Goal: Contribute content: Contribute content

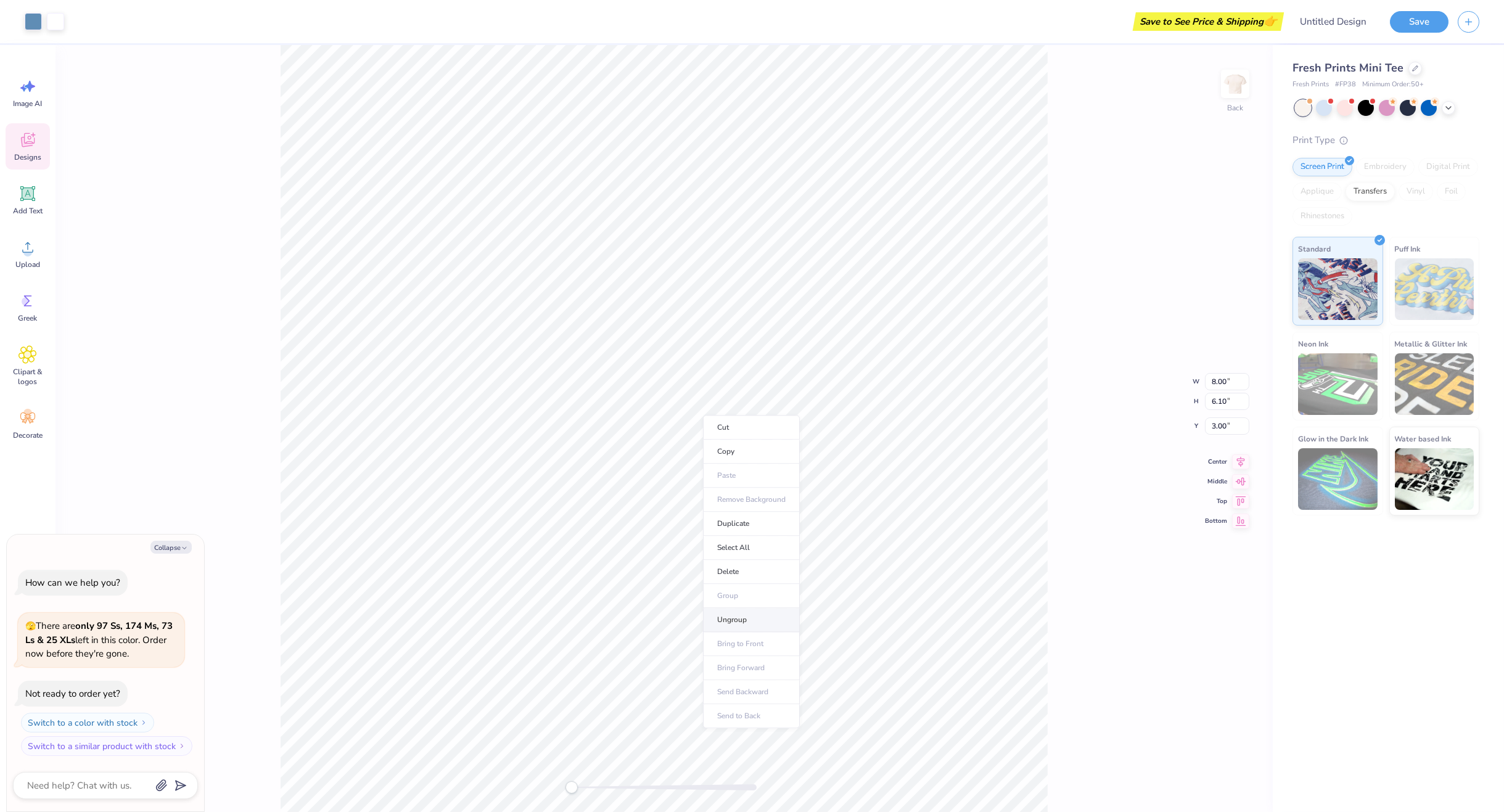
type textarea "x"
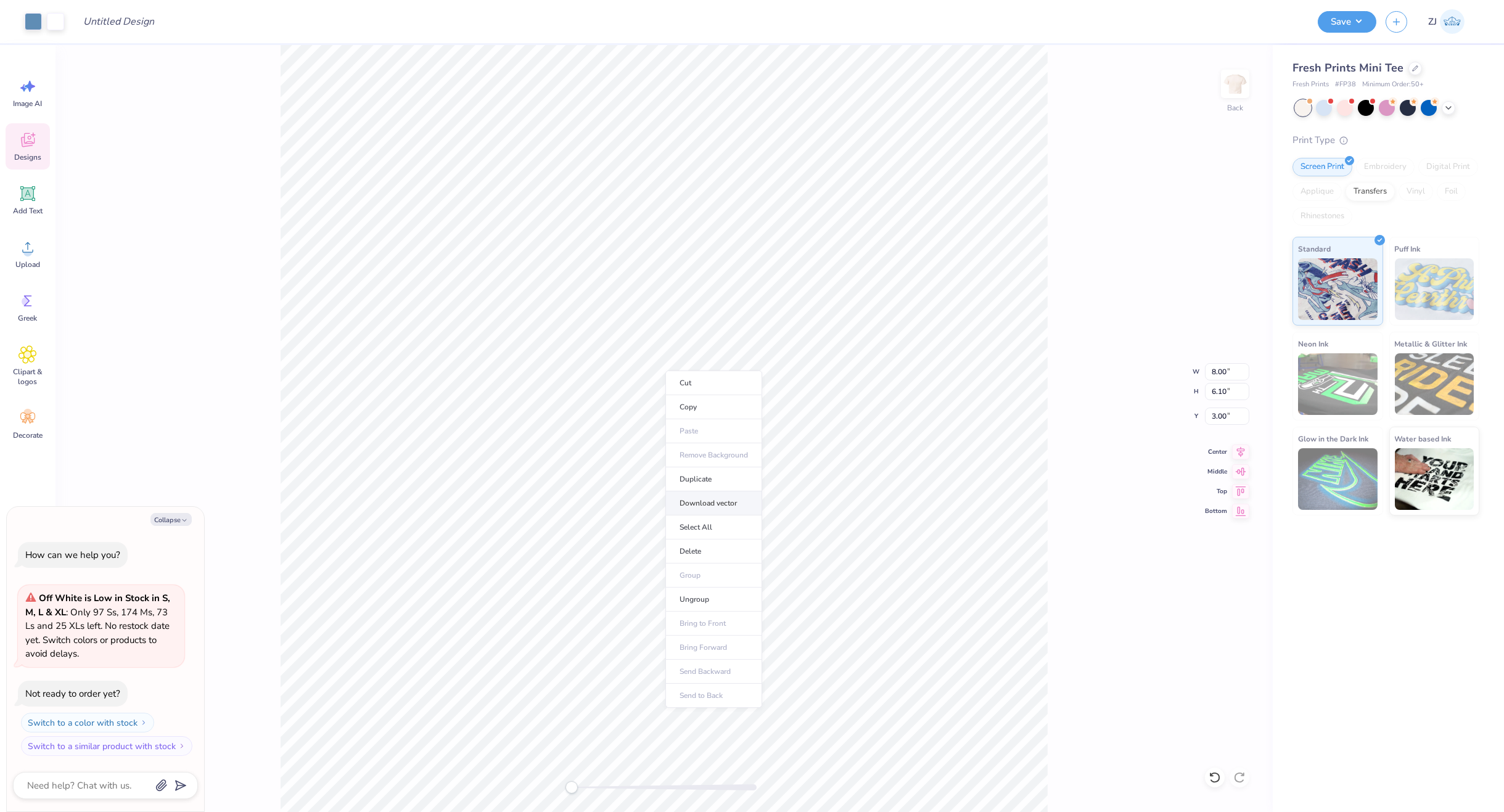
click at [730, 507] on li "Download vector" at bounding box center [713, 503] width 97 height 24
type textarea "x"
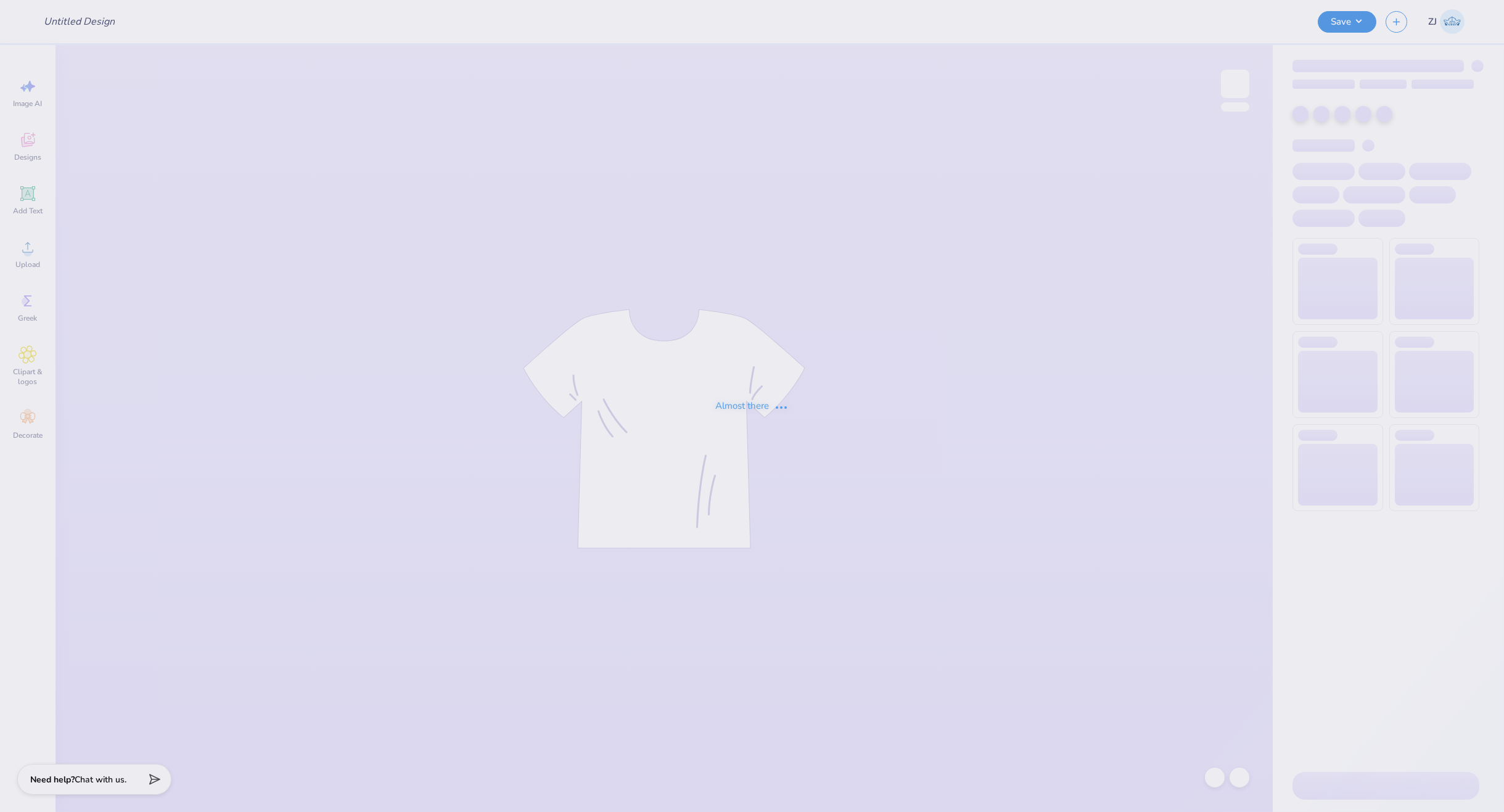
type input "Merch"
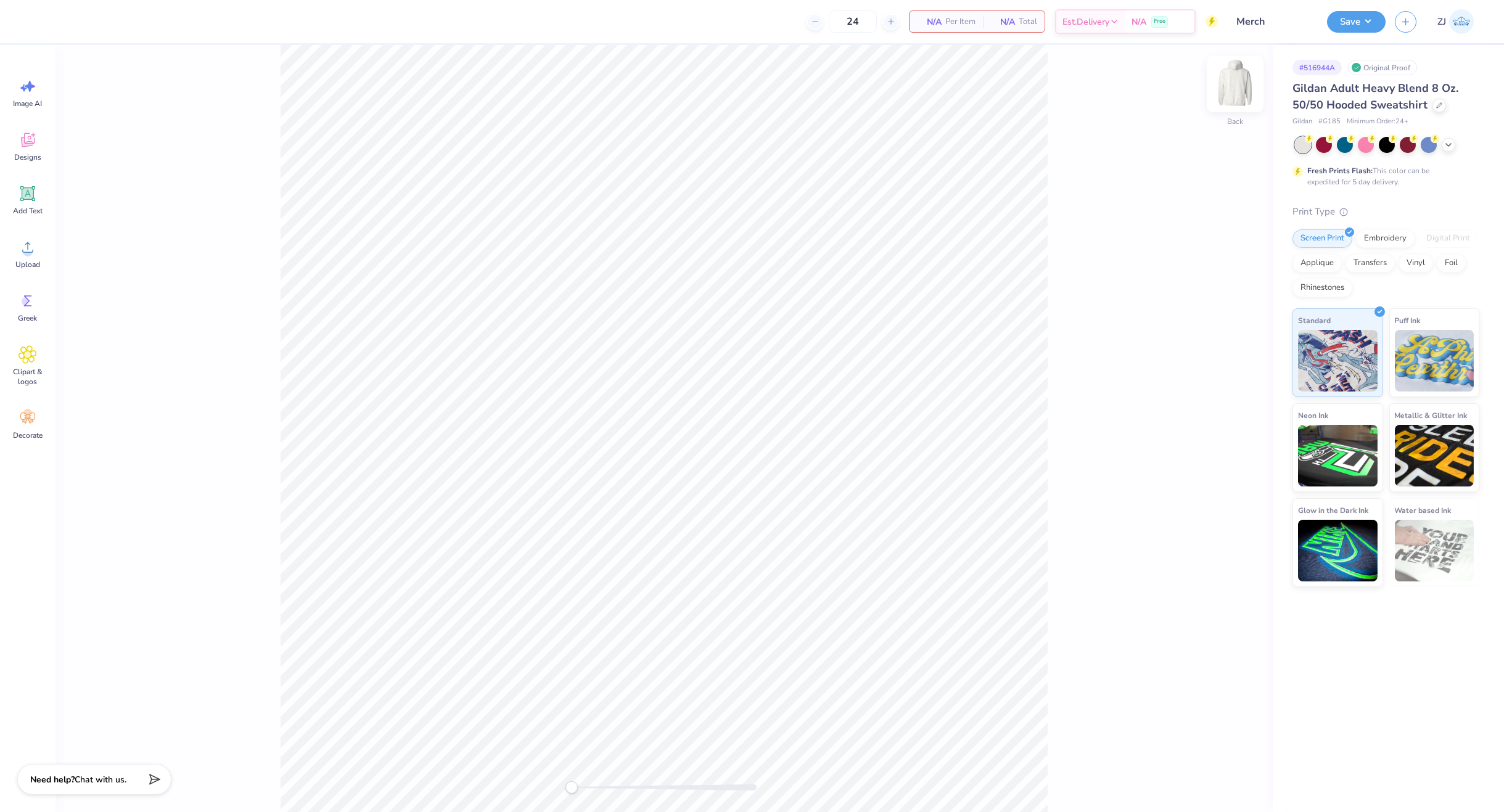
click at [1229, 88] on img at bounding box center [1235, 83] width 50 height 50
click at [1234, 86] on img at bounding box center [1235, 83] width 50 height 50
click at [33, 245] on icon at bounding box center [28, 248] width 19 height 19
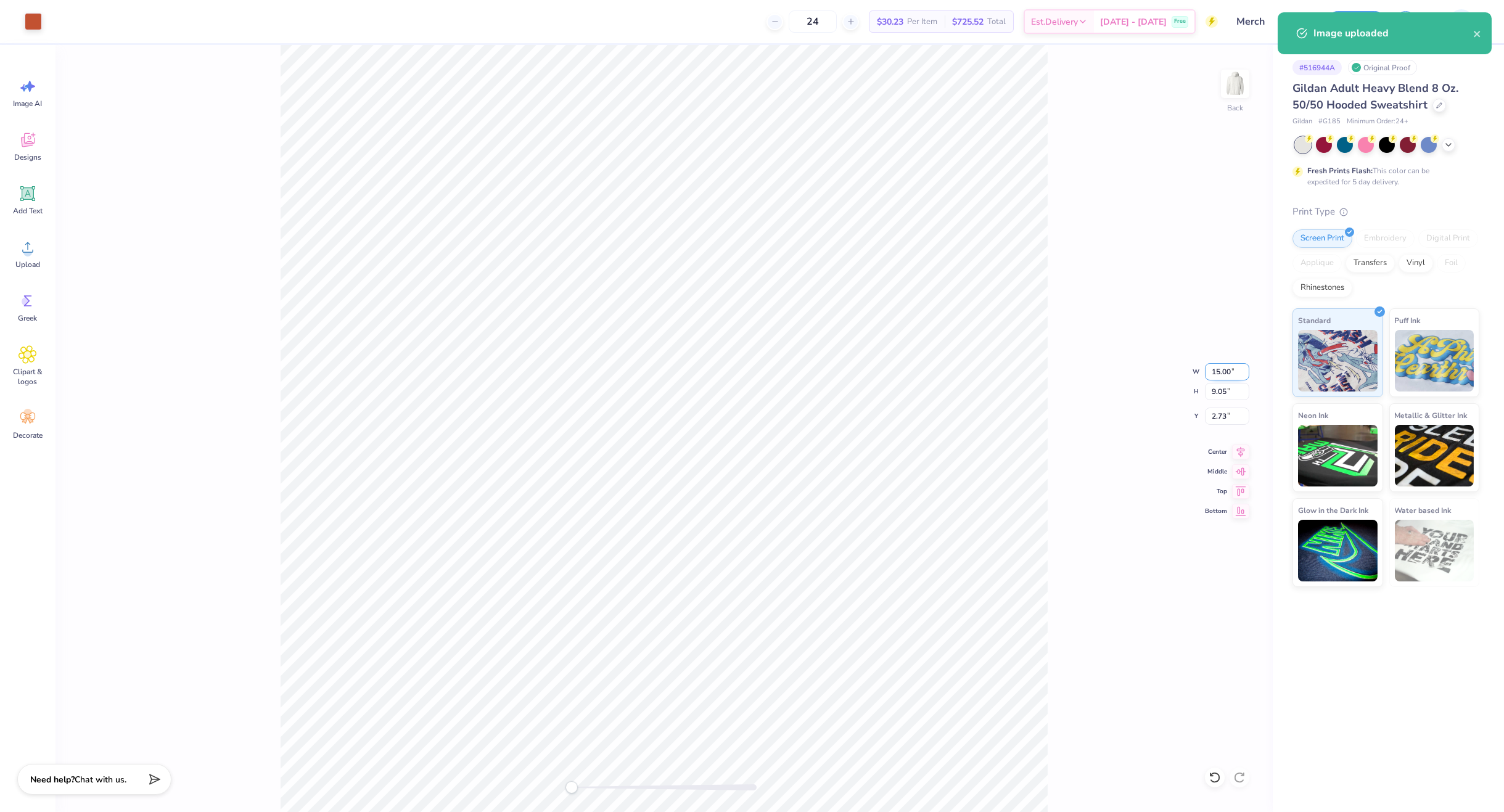
click at [1223, 371] on input "15.00" at bounding box center [1227, 372] width 44 height 17
type input "12"
click at [1231, 416] on input "3.63" at bounding box center [1227, 416] width 44 height 17
type input "3"
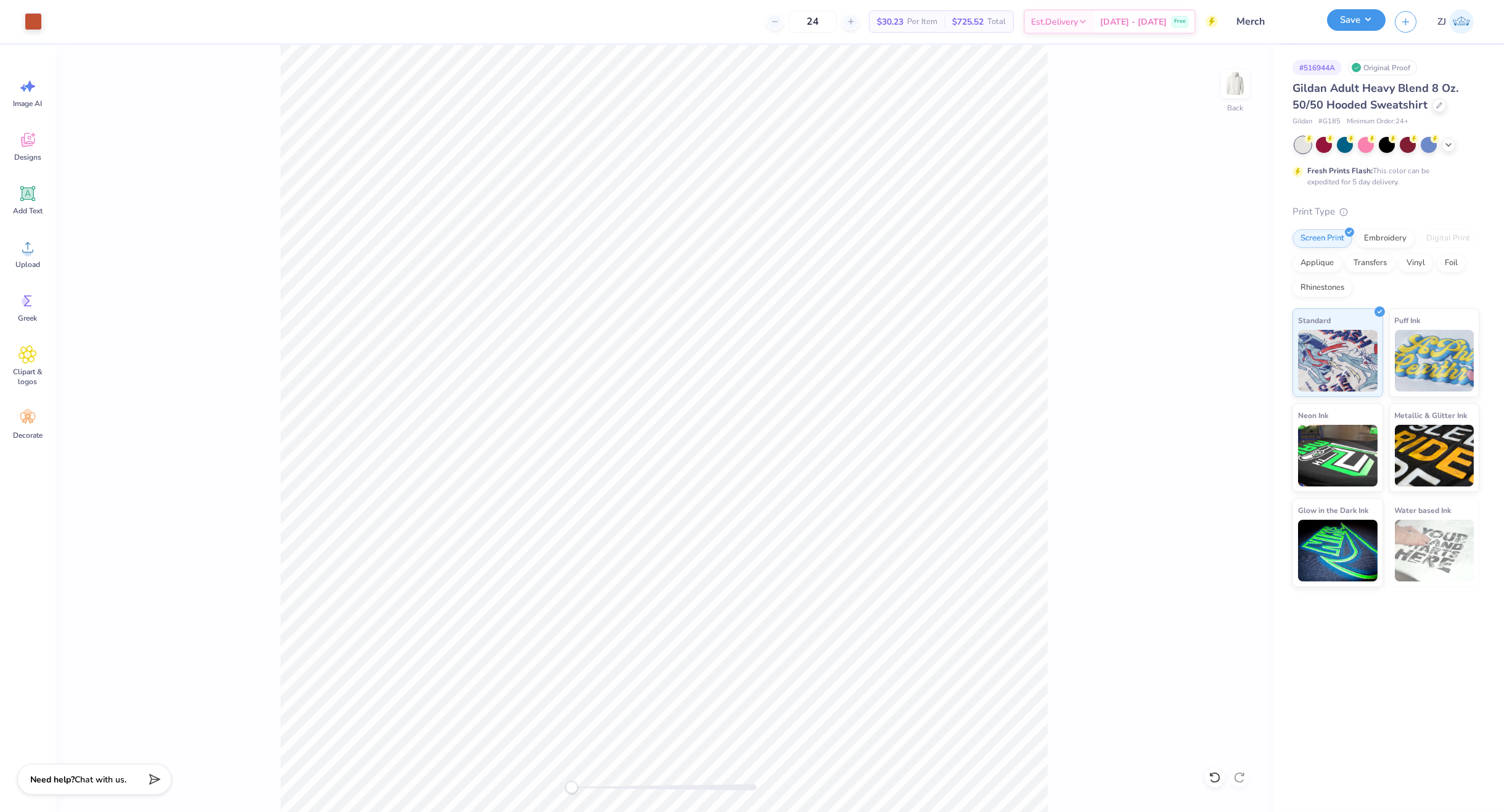
click at [1357, 12] on button "Save" at bounding box center [1356, 20] width 59 height 21
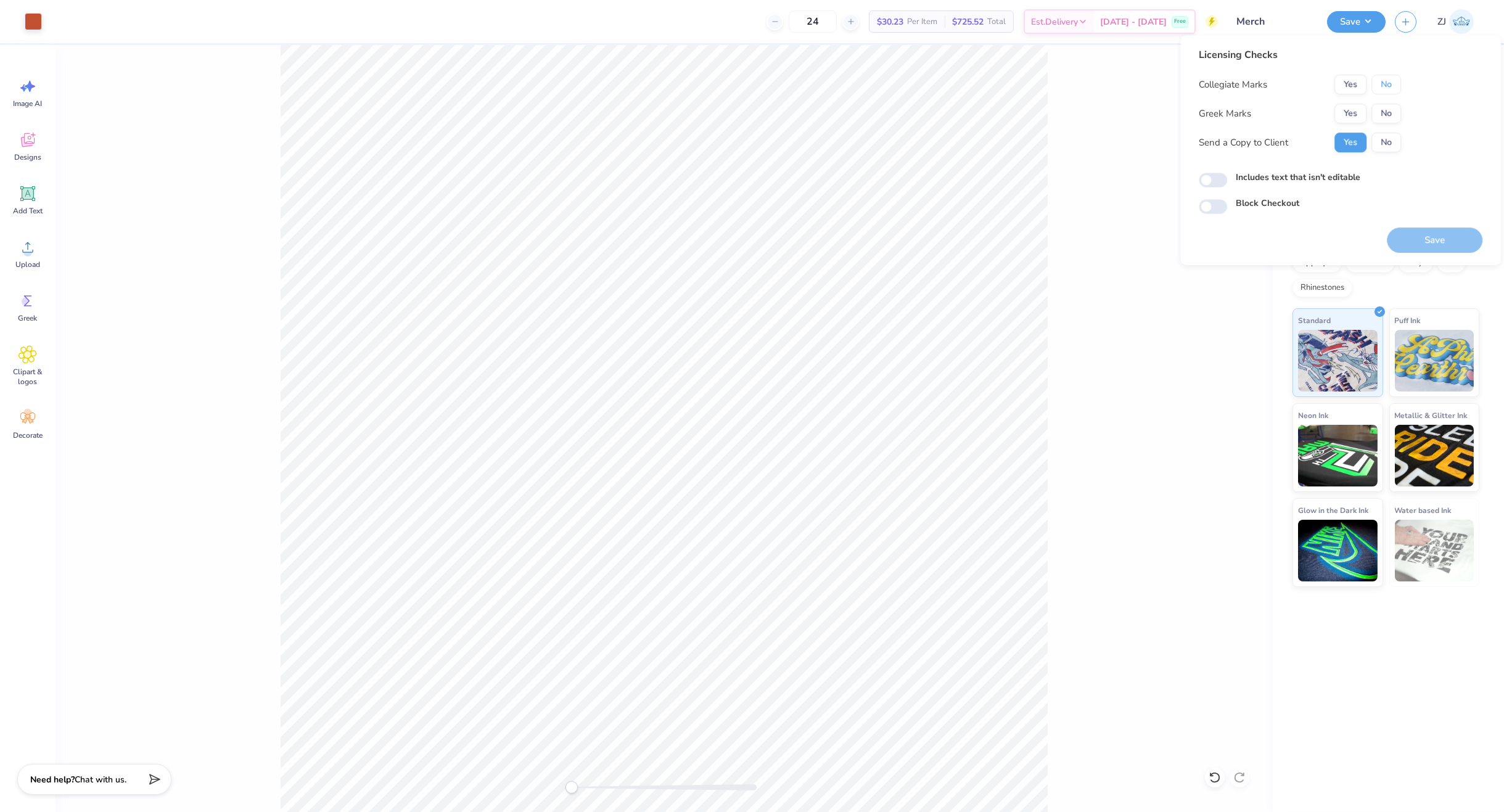
drag, startPoint x: 1385, startPoint y: 80, endPoint x: 1394, endPoint y: 101, distance: 22.8
click at [1388, 82] on button "No" at bounding box center [1386, 84] width 30 height 20
click at [1397, 110] on button "No" at bounding box center [1386, 113] width 30 height 20
click at [1208, 186] on input "Includes text that isn't editable" at bounding box center [1213, 180] width 28 height 15
checkbox input "true"
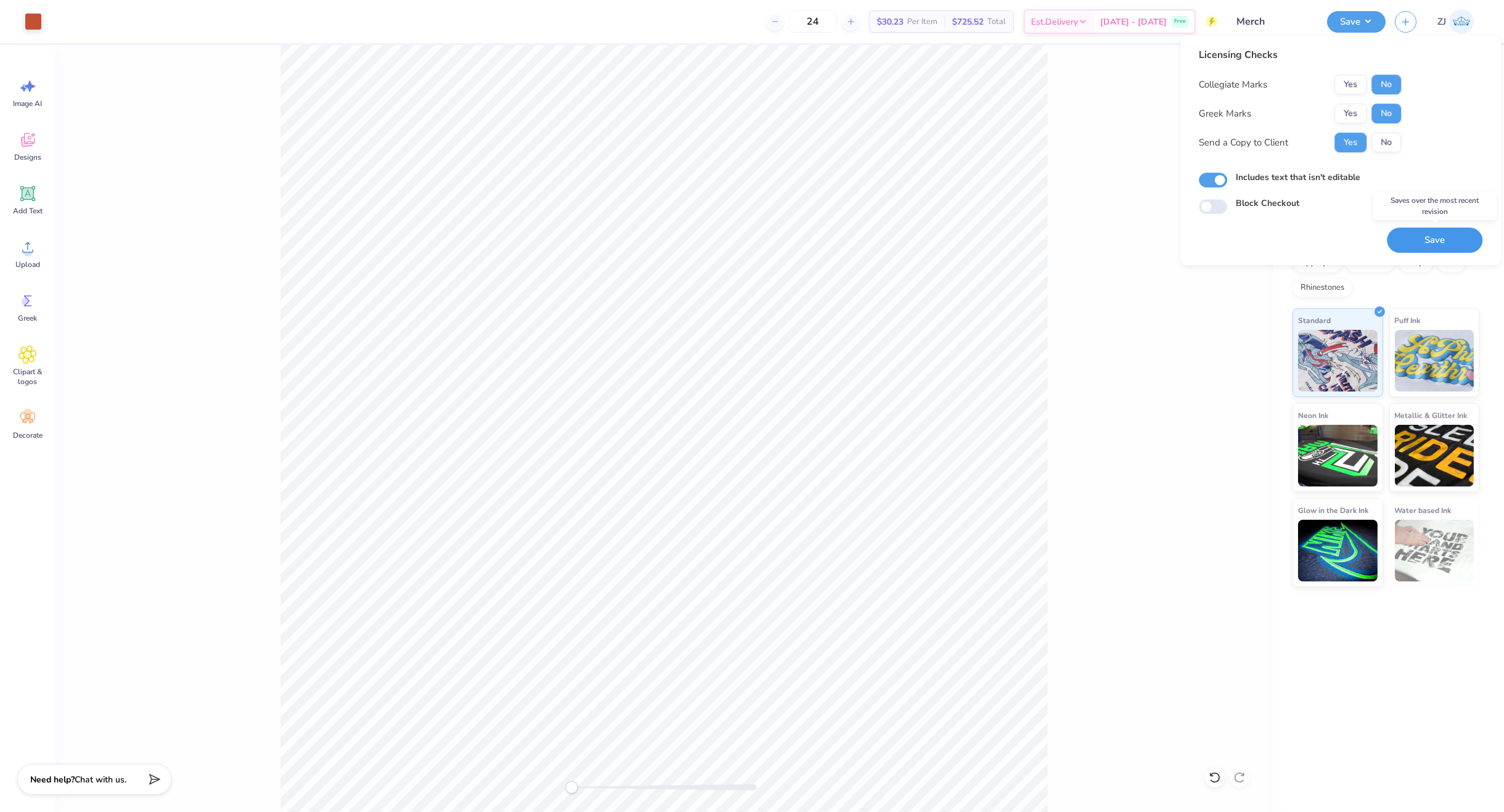
click at [1461, 236] on button "Save" at bounding box center [1435, 240] width 96 height 25
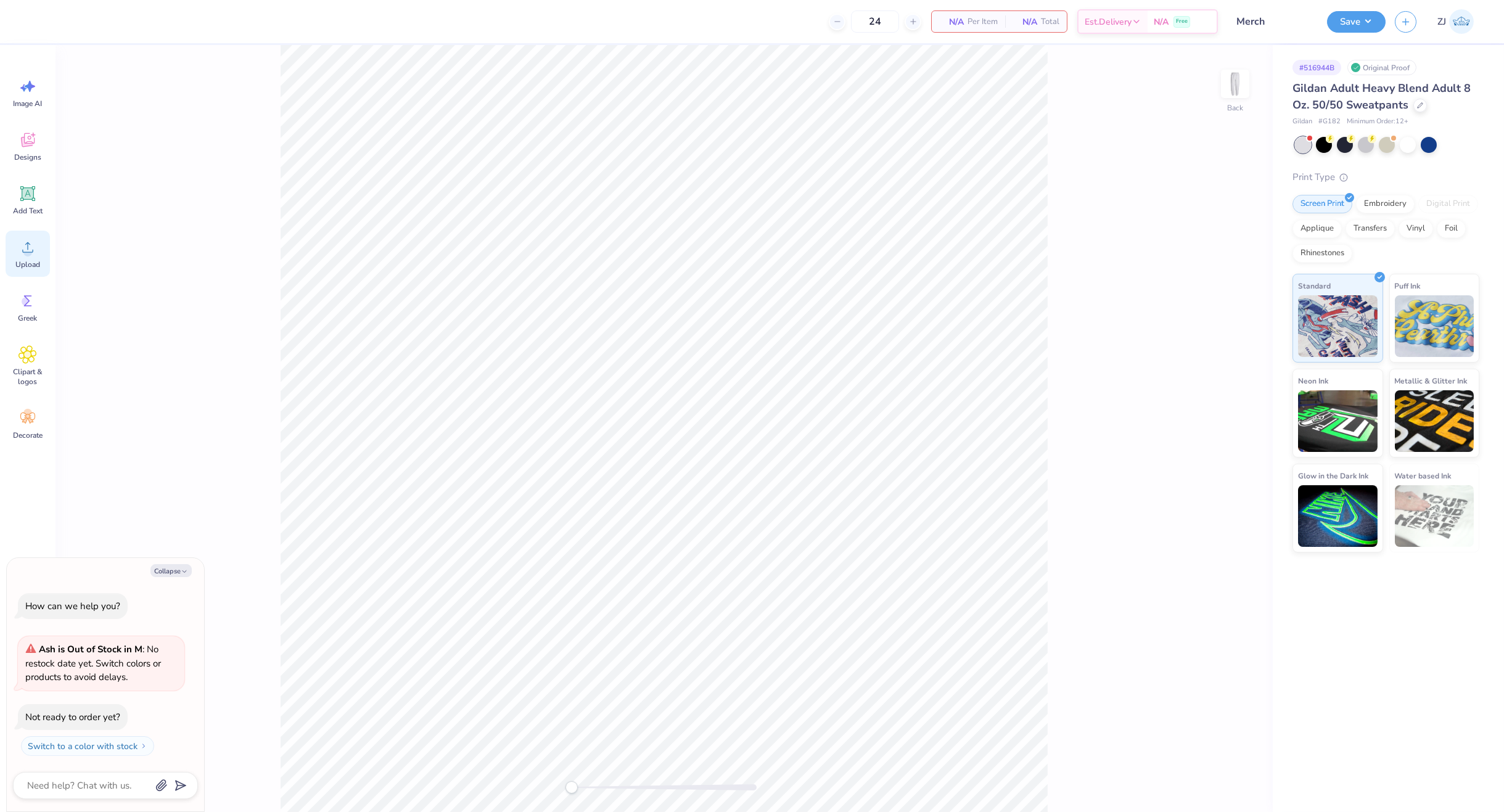
click at [33, 243] on icon at bounding box center [28, 248] width 19 height 19
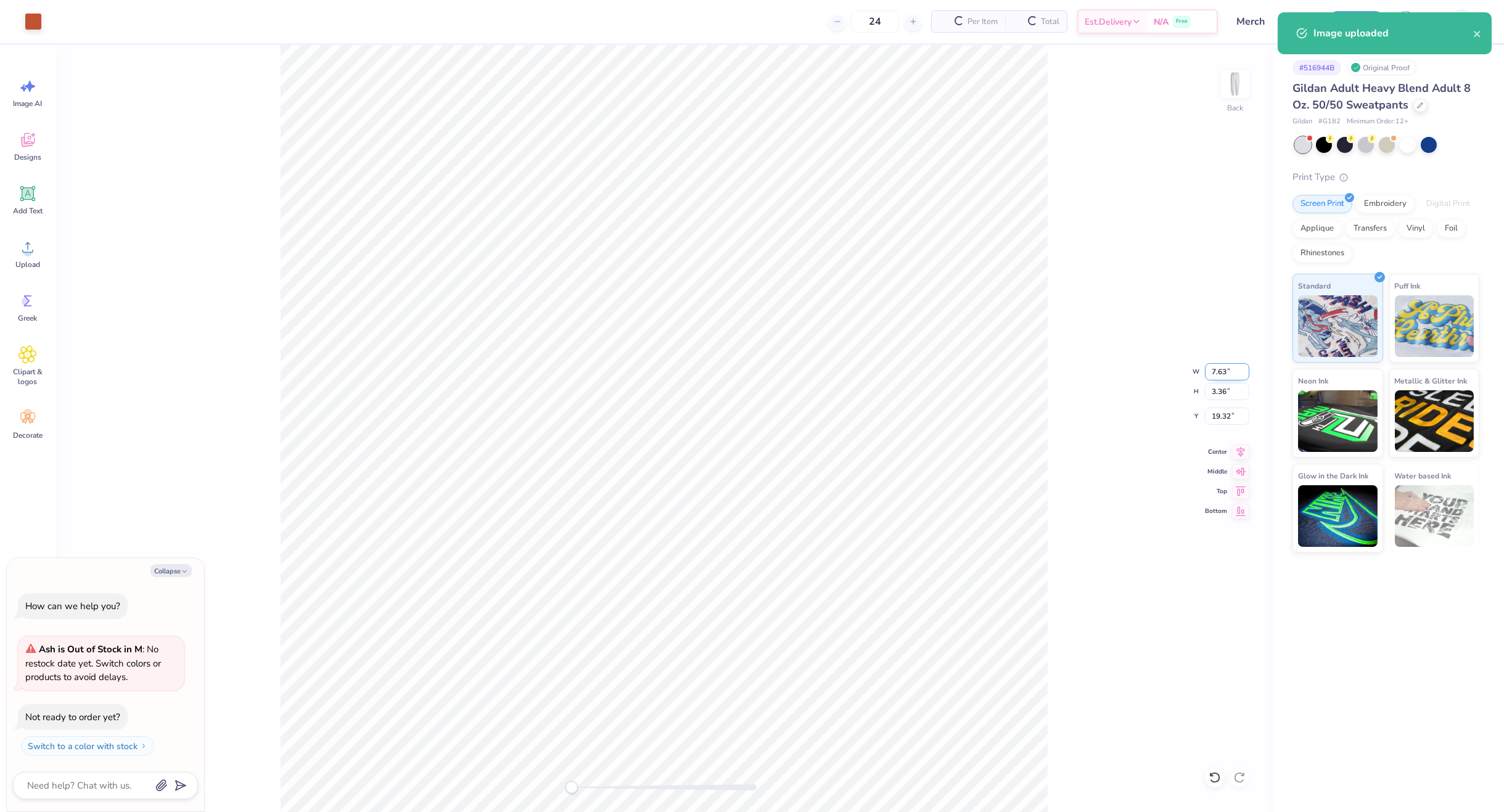
click at [1225, 367] on input "7.63" at bounding box center [1227, 372] width 44 height 17
type textarea "x"
type input "5"
click at [1245, 450] on icon at bounding box center [1241, 450] width 17 height 15
click at [1238, 453] on icon at bounding box center [1241, 450] width 17 height 15
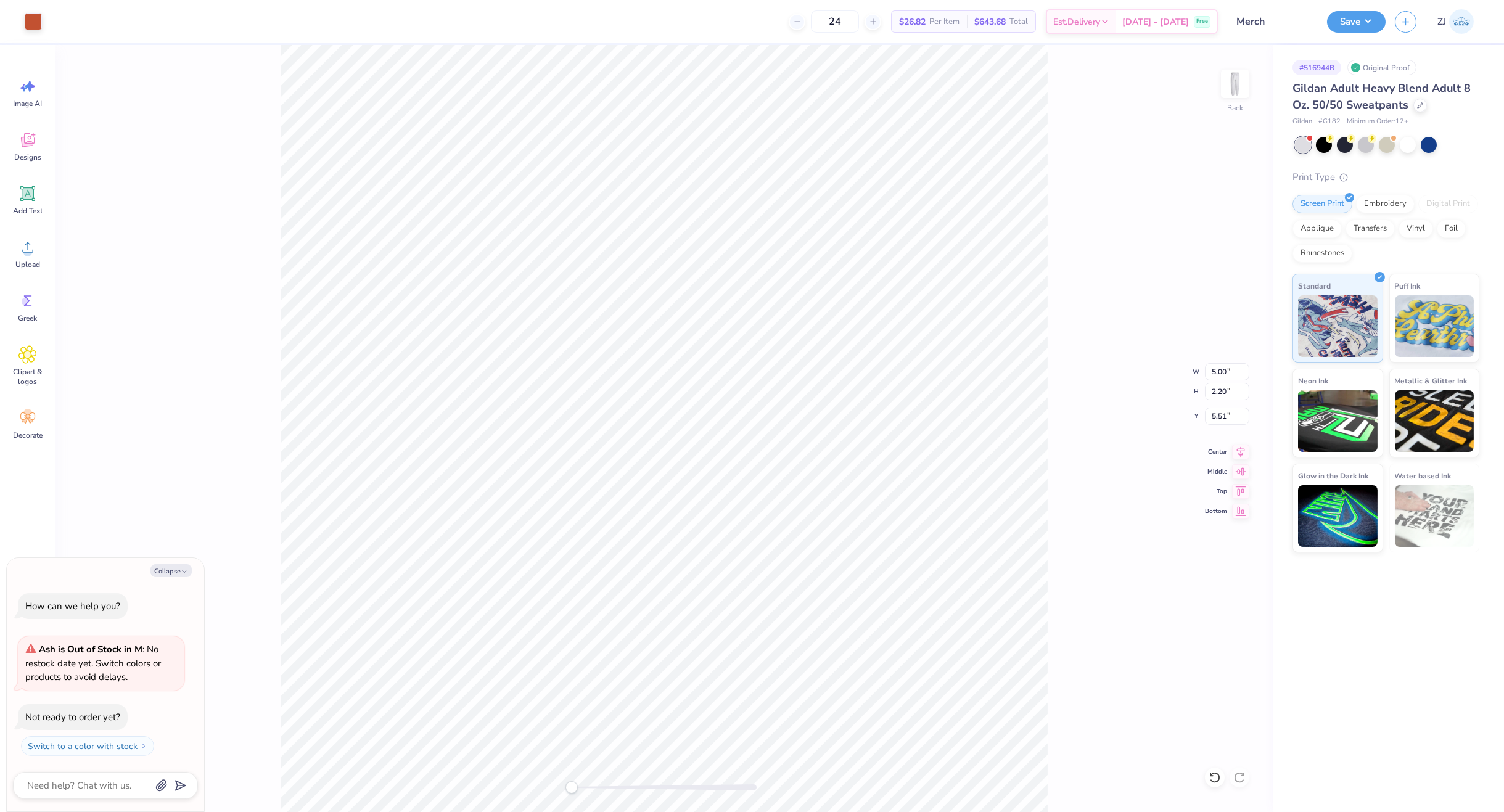
type textarea "x"
click at [1218, 413] on input "5.51" at bounding box center [1227, 416] width 44 height 17
type input "6"
click at [1365, 20] on button "Save" at bounding box center [1356, 20] width 59 height 21
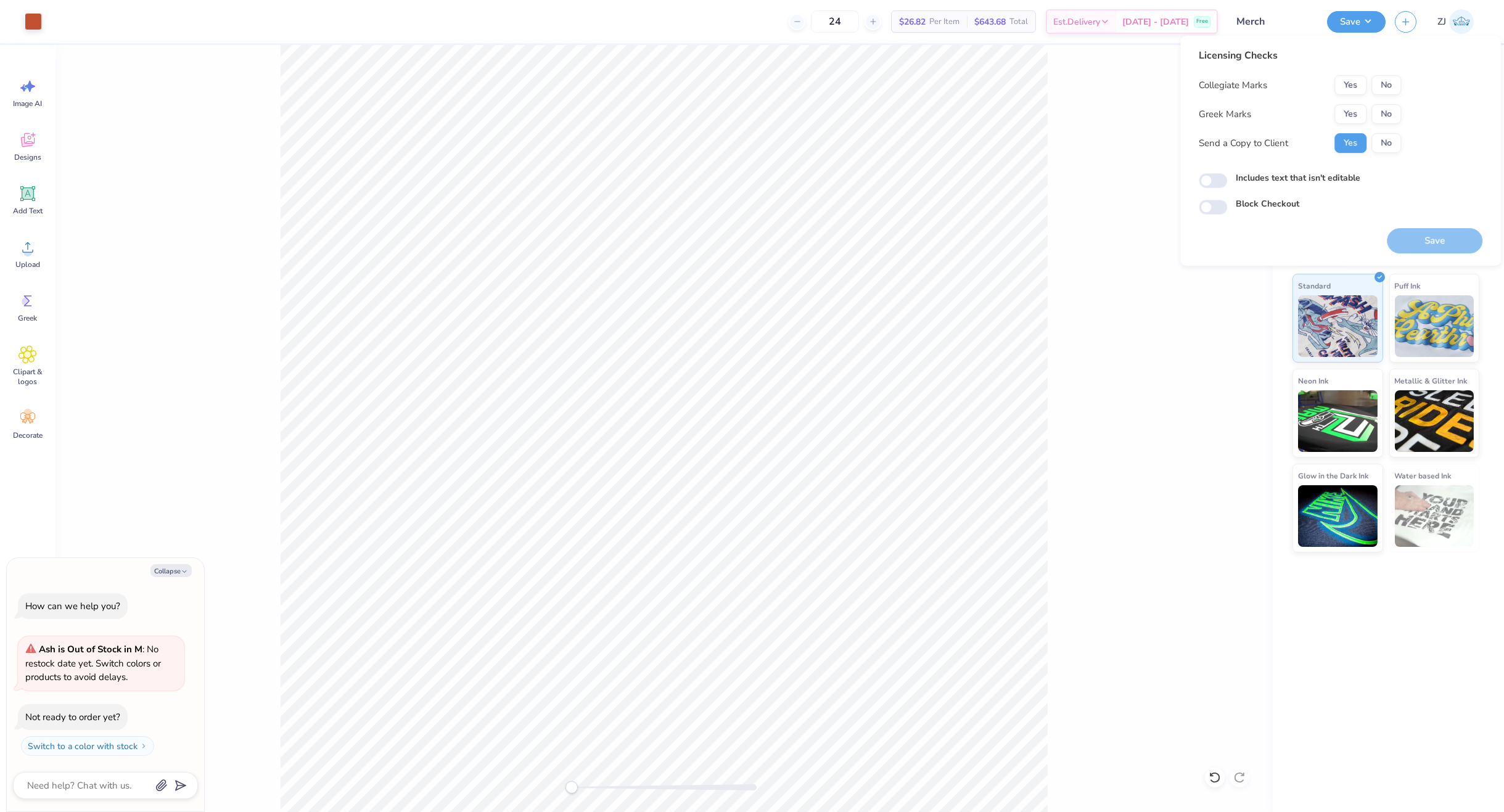
click at [1389, 95] on div "Collegiate Marks Yes No Greek Marks Yes No Send a Copy to Client Yes No" at bounding box center [1300, 114] width 202 height 78
click at [1388, 87] on button "No" at bounding box center [1386, 85] width 30 height 20
click at [1388, 105] on button "No" at bounding box center [1386, 114] width 30 height 20
type textarea "x"
click at [1215, 183] on input "Includes text that isn't editable" at bounding box center [1213, 180] width 28 height 15
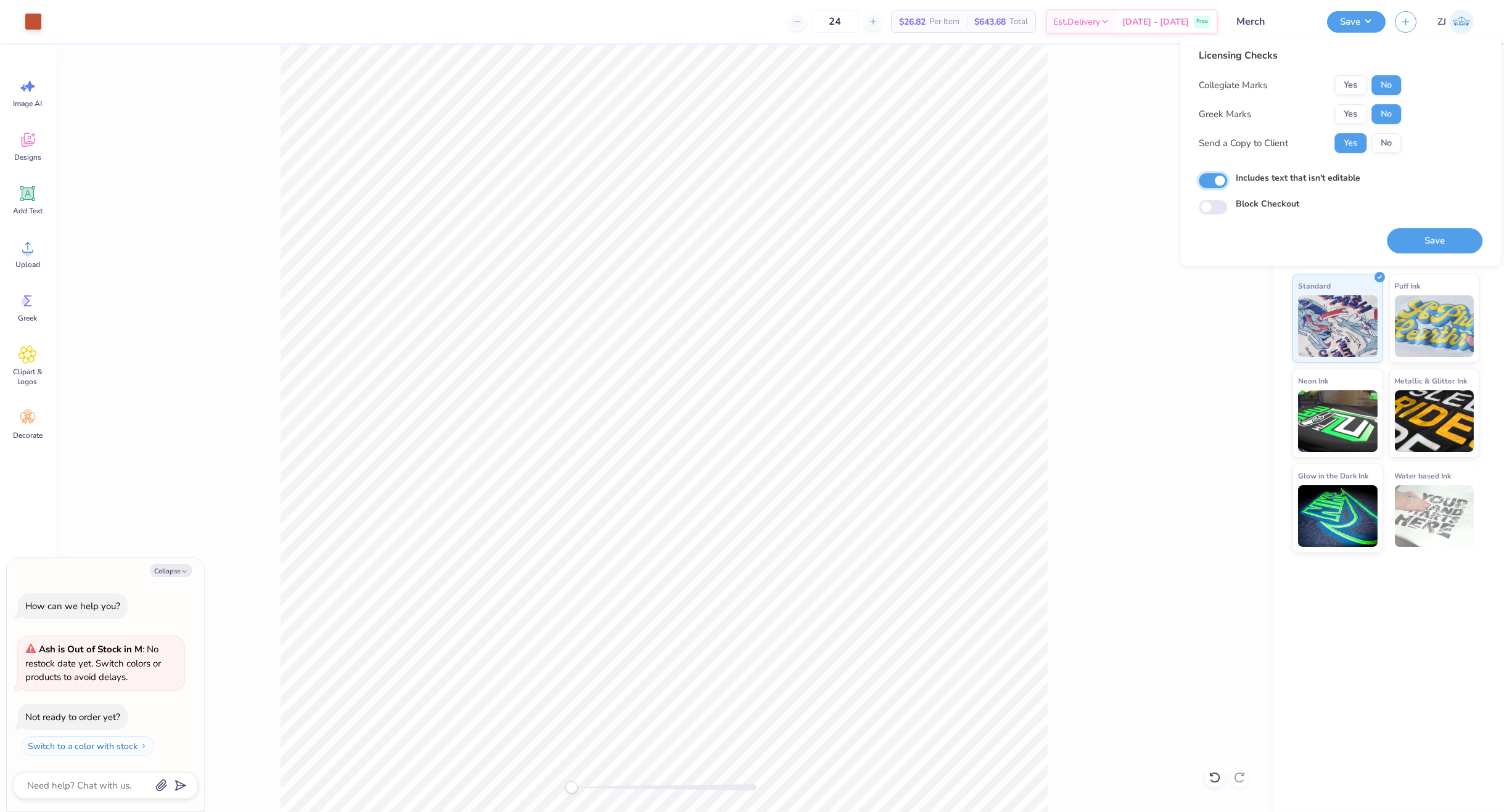
checkbox input "true"
click at [1458, 243] on button "Save" at bounding box center [1435, 241] width 96 height 25
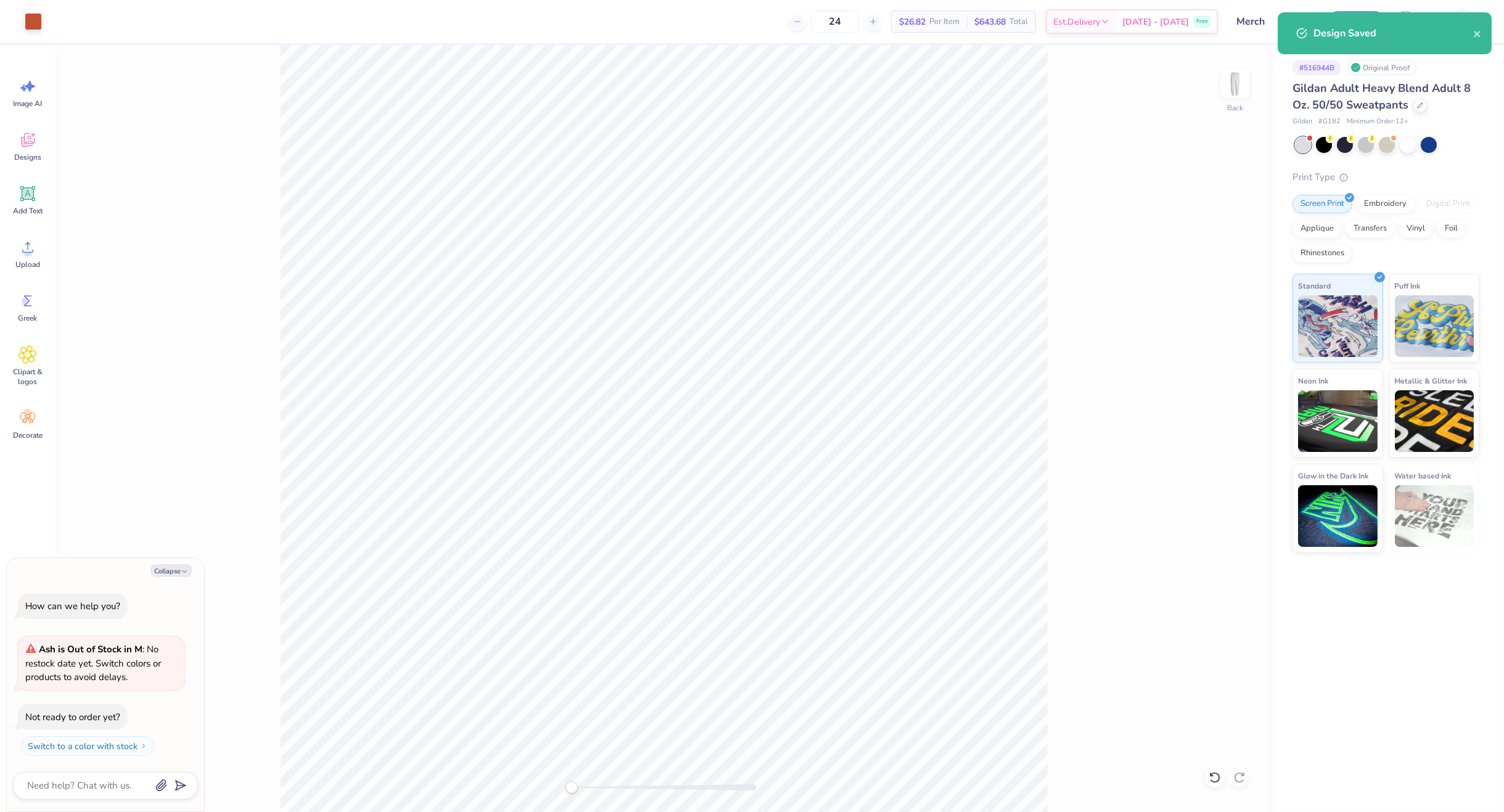
type textarea "x"
